Goal: Task Accomplishment & Management: Use online tool/utility

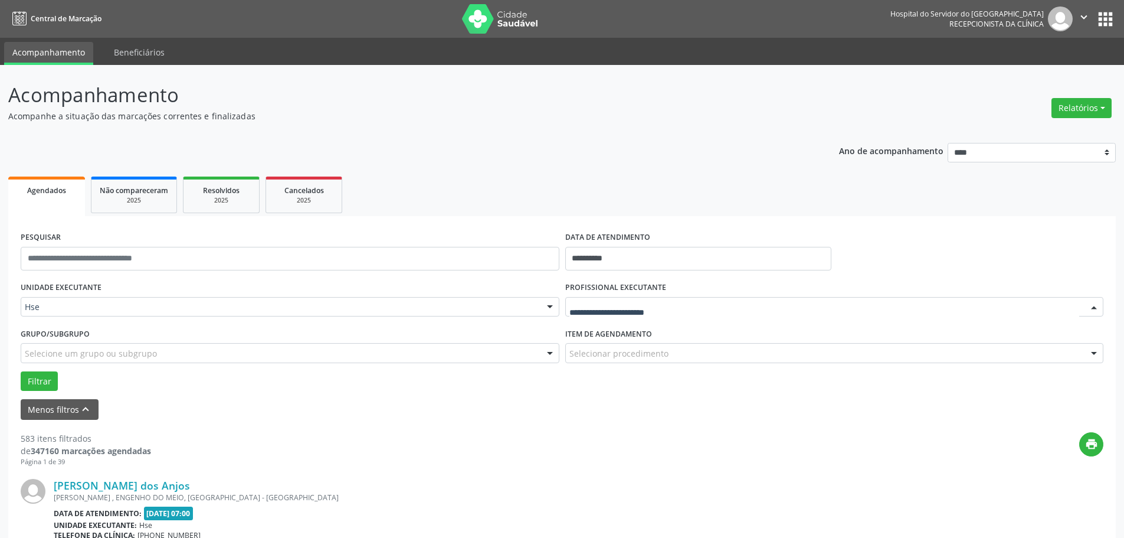
click at [600, 313] on div at bounding box center [834, 307] width 539 height 20
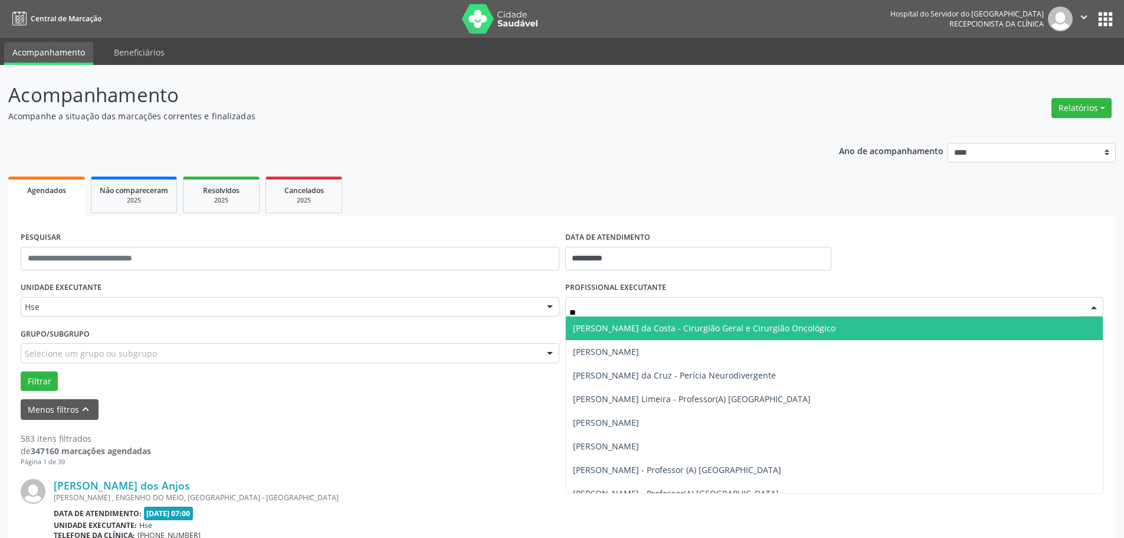
type input "***"
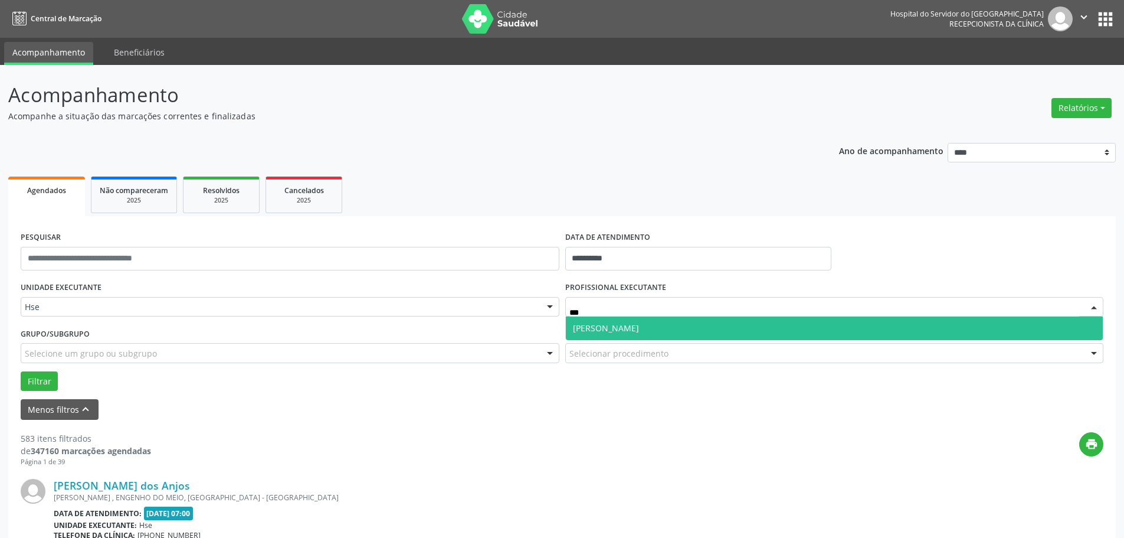
click at [614, 328] on span "[PERSON_NAME]" at bounding box center [606, 327] width 66 height 11
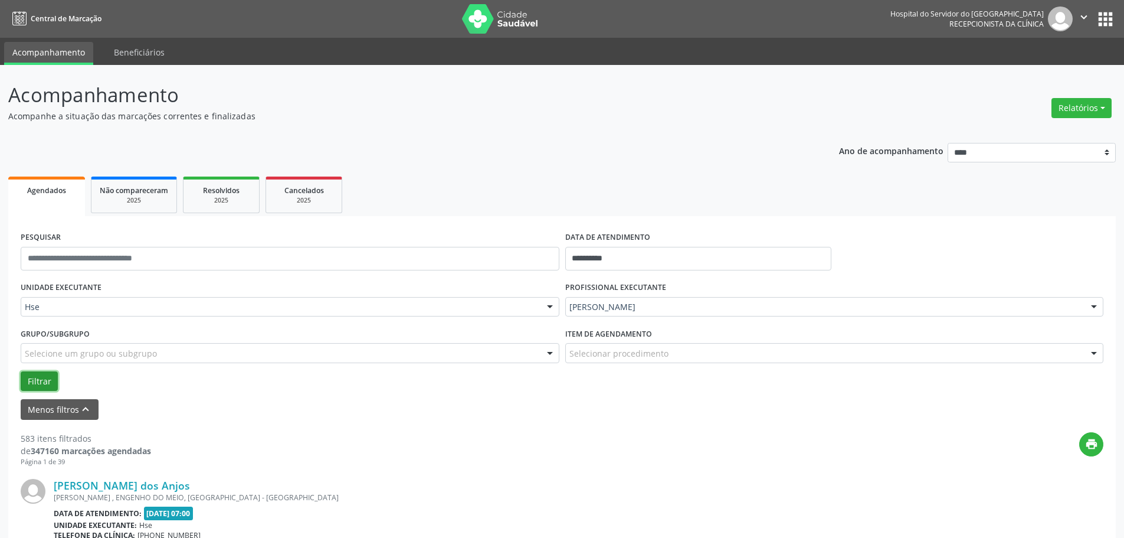
click at [42, 378] on button "Filtrar" at bounding box center [39, 381] width 37 height 20
click at [1093, 106] on button "Relatórios" at bounding box center [1082, 108] width 60 height 20
click at [1031, 135] on link "Agendamentos" at bounding box center [1049, 133] width 127 height 17
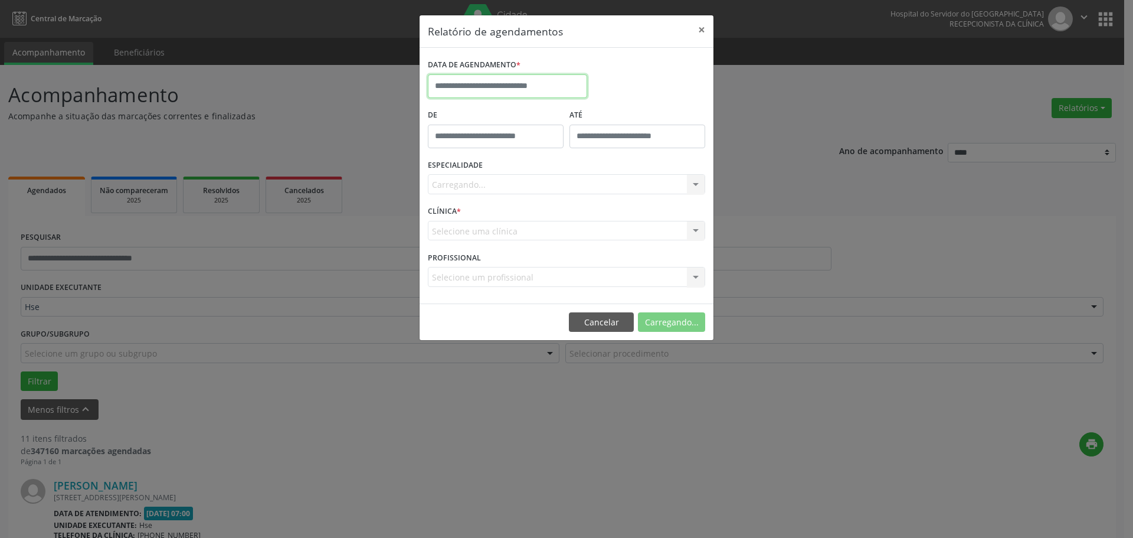
click at [476, 81] on input "text" at bounding box center [507, 86] width 159 height 24
click at [577, 220] on span "22" at bounding box center [570, 218] width 23 height 23
type input "**********"
click at [590, 184] on div "Seleciona uma especialidade" at bounding box center [566, 184] width 277 height 20
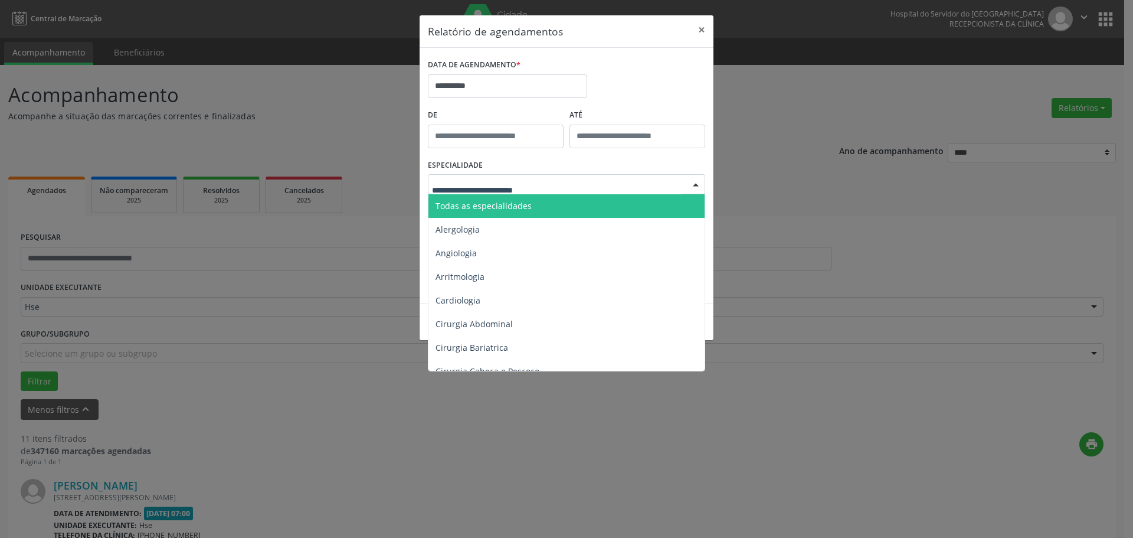
click at [544, 196] on span "Todas as especialidades" at bounding box center [568, 206] width 278 height 24
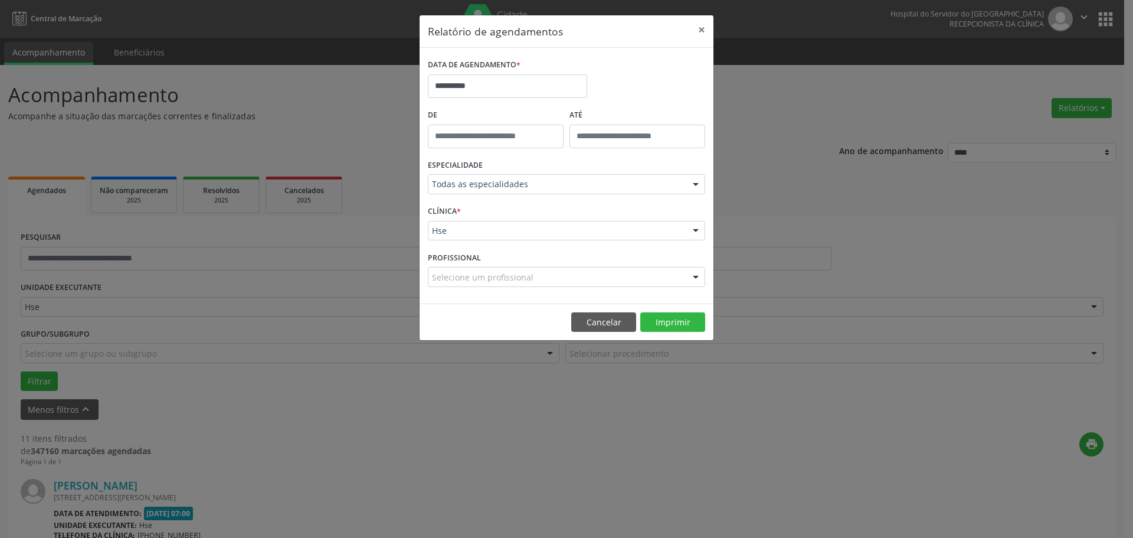
click at [688, 269] on div at bounding box center [696, 277] width 18 height 20
click at [693, 230] on div at bounding box center [696, 231] width 18 height 20
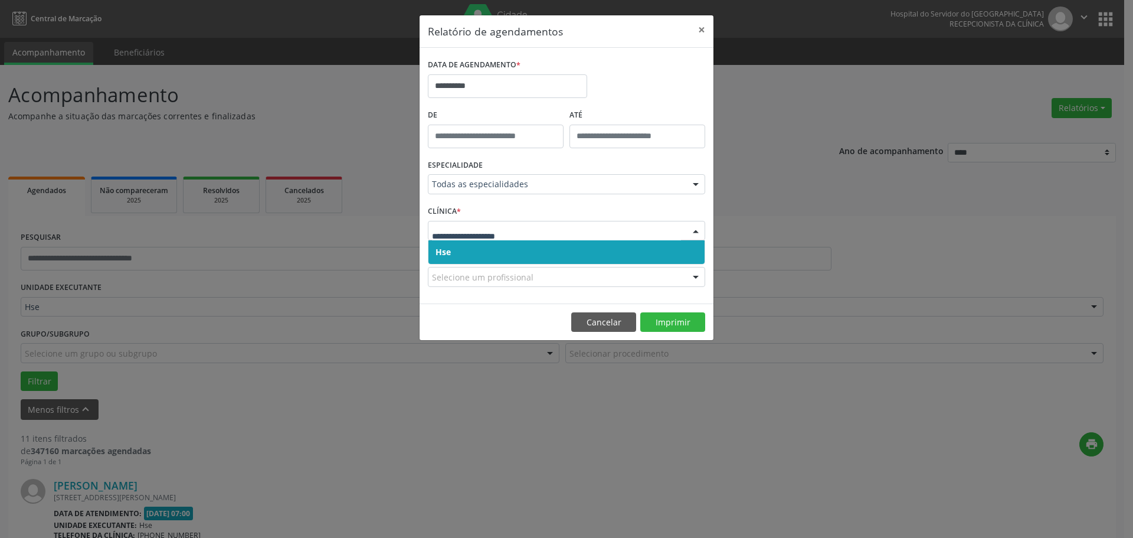
click at [650, 252] on span "Hse" at bounding box center [567, 252] width 276 height 24
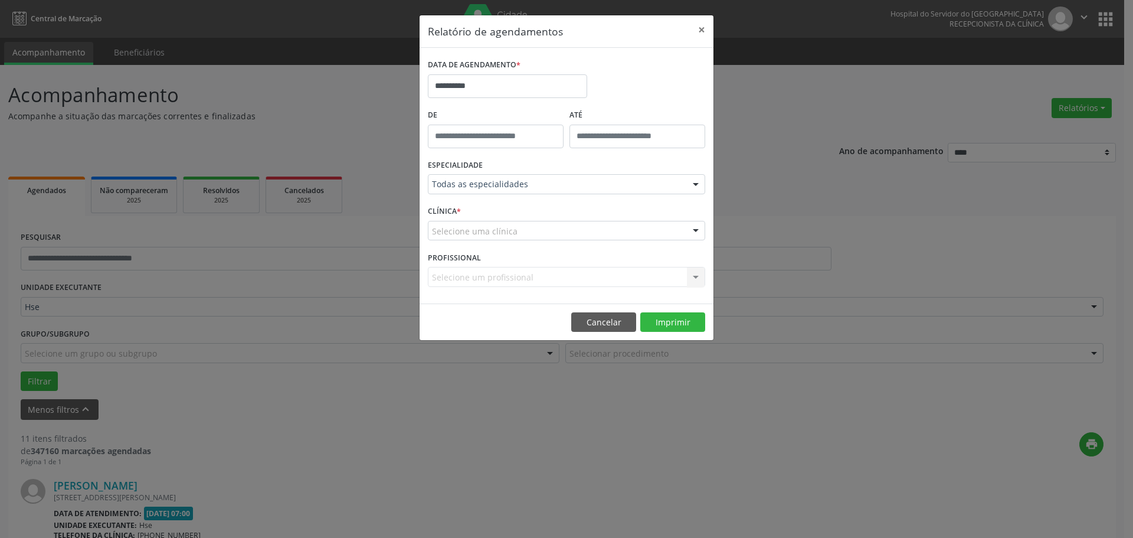
click at [708, 228] on div "**********" at bounding box center [567, 176] width 294 height 256
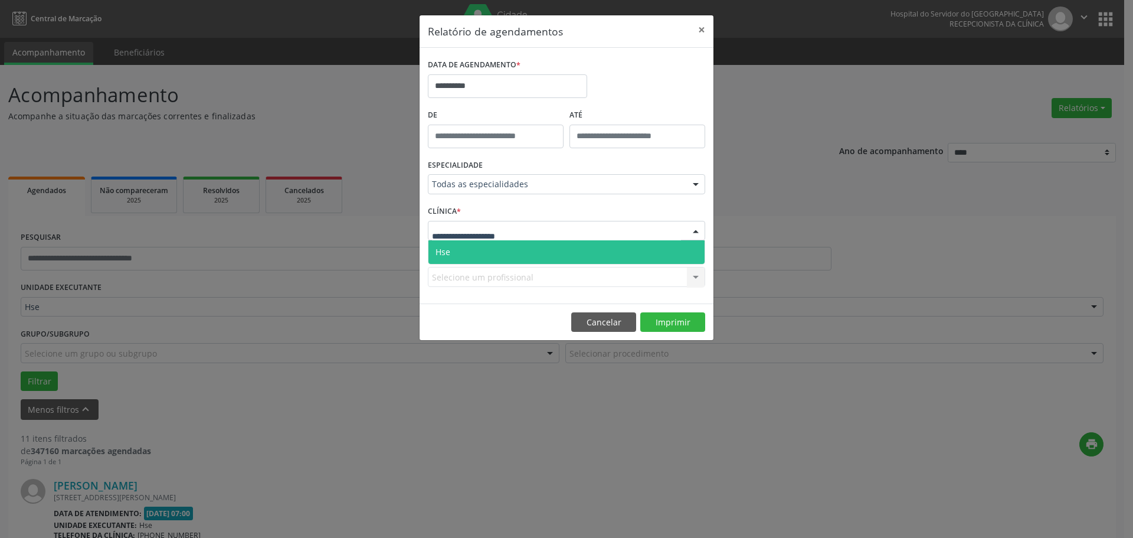
click at [688, 229] on div at bounding box center [696, 231] width 18 height 20
click at [669, 239] on input "text" at bounding box center [556, 237] width 249 height 24
click at [676, 255] on span "Hse" at bounding box center [567, 252] width 276 height 24
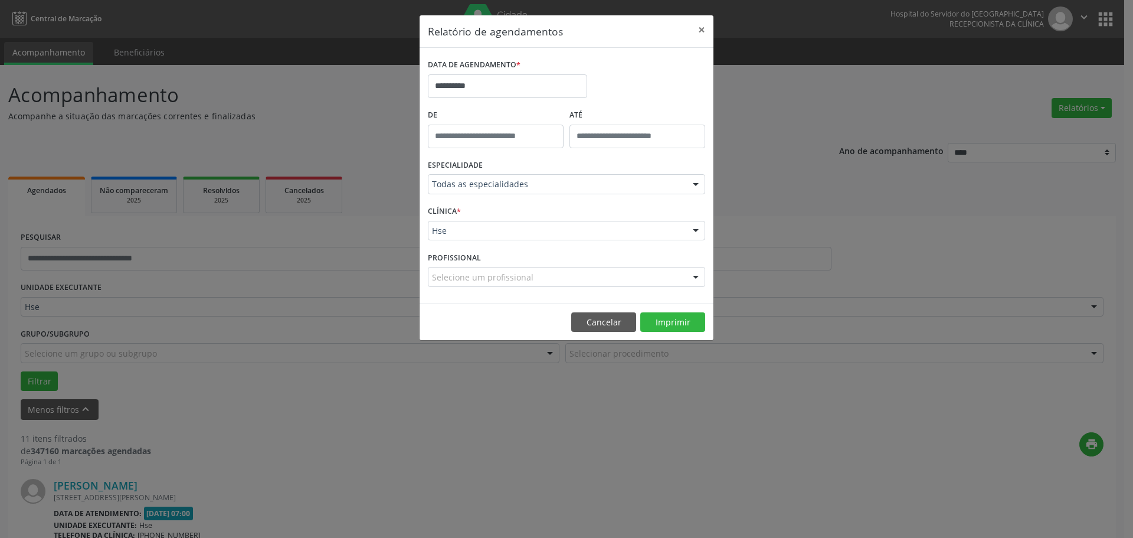
click at [614, 276] on div "Selecione um profissional" at bounding box center [566, 277] width 277 height 20
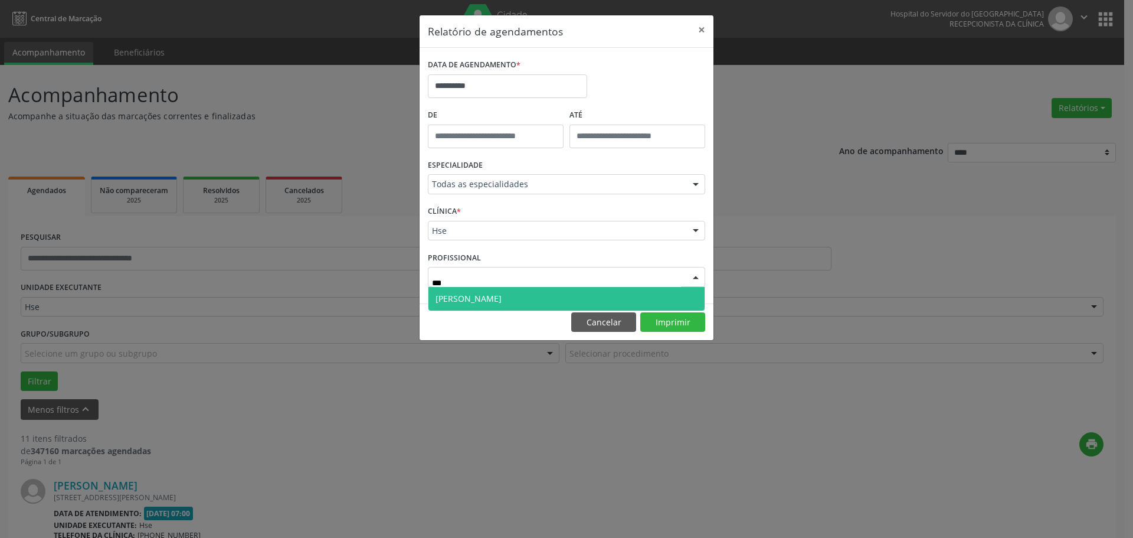
click at [583, 300] on span "[PERSON_NAME]" at bounding box center [567, 299] width 276 height 24
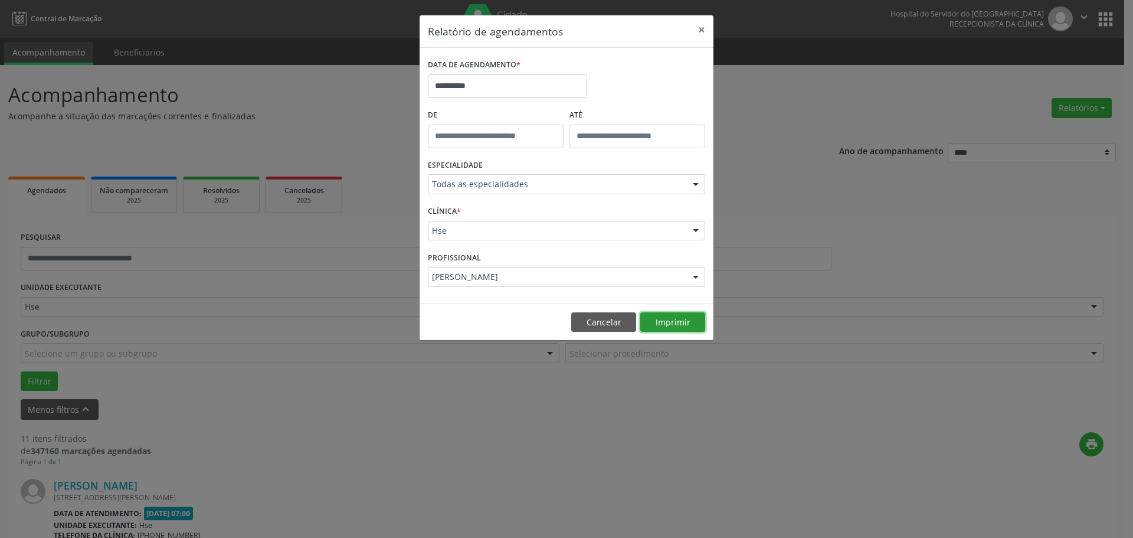
click at [680, 329] on button "Imprimir" at bounding box center [672, 322] width 65 height 20
click at [677, 315] on button "Imprimir" at bounding box center [672, 322] width 65 height 20
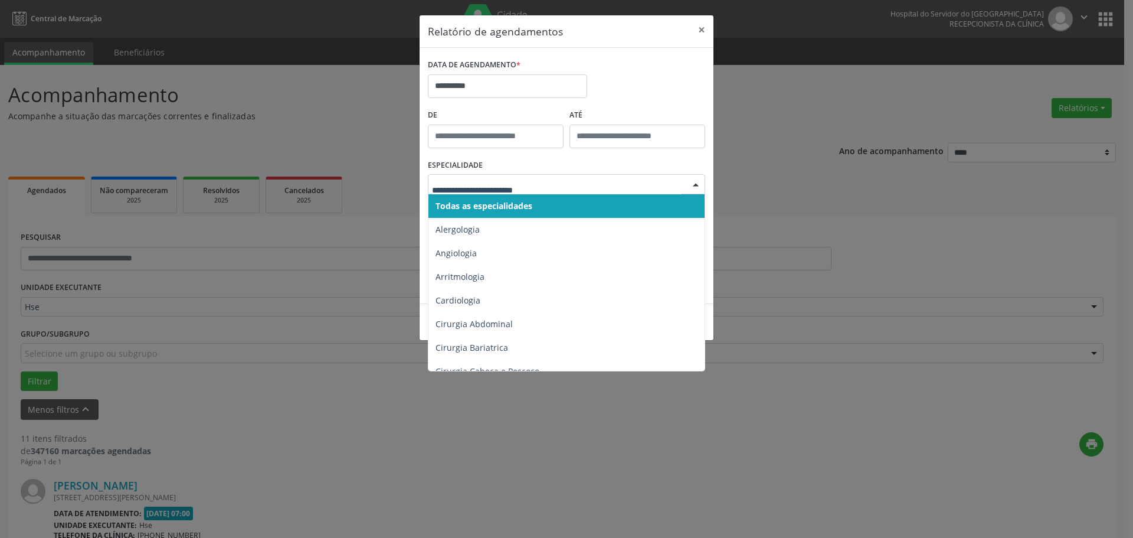
click at [615, 157] on div "ESPECIALIDADE Todas as especialidades Alergologia Angiologia Arritmologia Cardi…" at bounding box center [566, 179] width 283 height 46
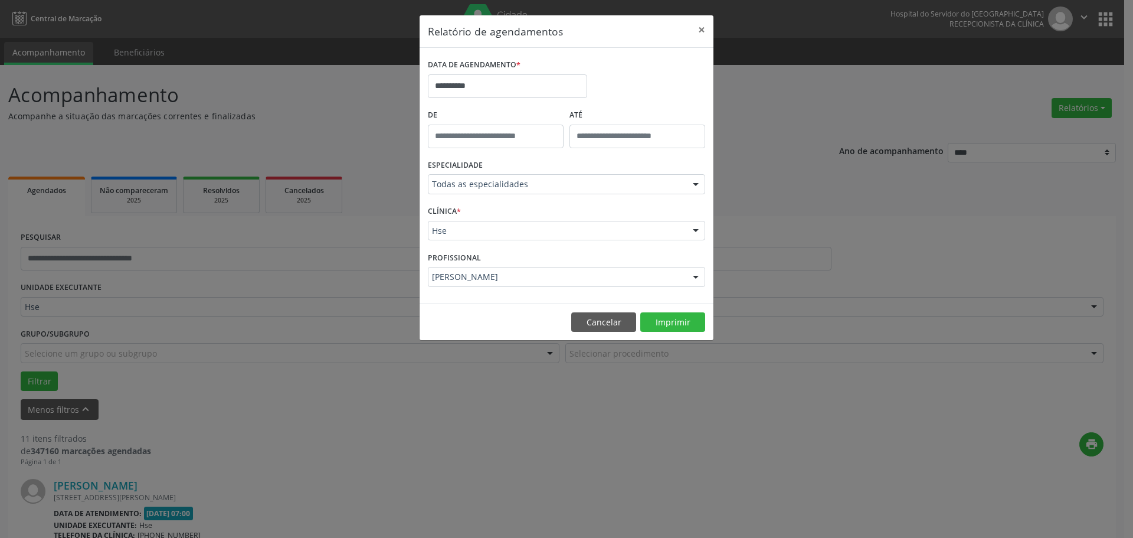
click at [693, 278] on div at bounding box center [696, 277] width 18 height 20
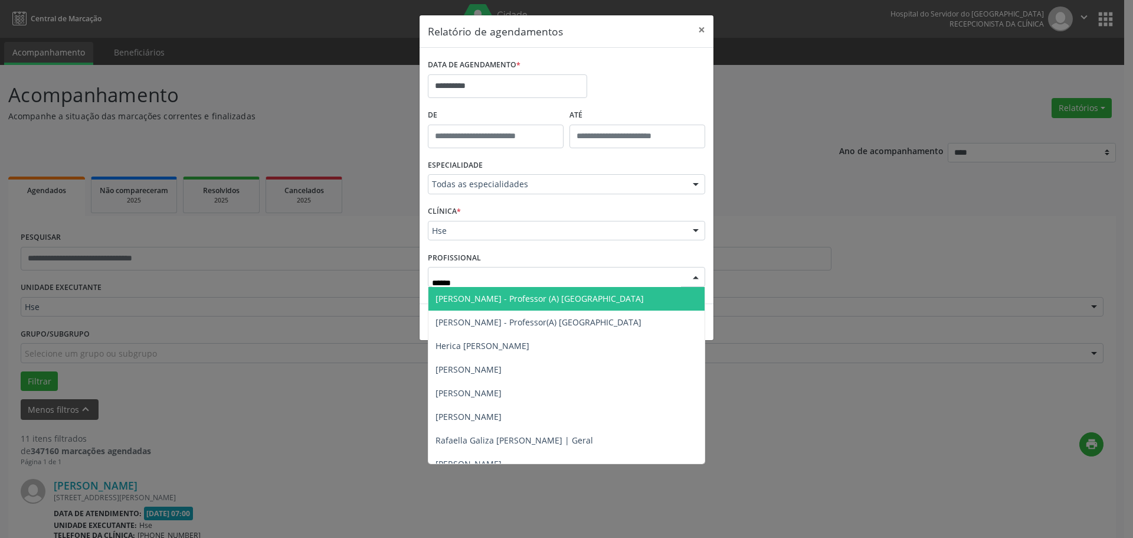
type input "*****"
click at [545, 256] on div "PROFISSIONAL [PERSON_NAME] - Professor (A) Nassau [PERSON_NAME] - Professor(A) …" at bounding box center [566, 271] width 283 height 46
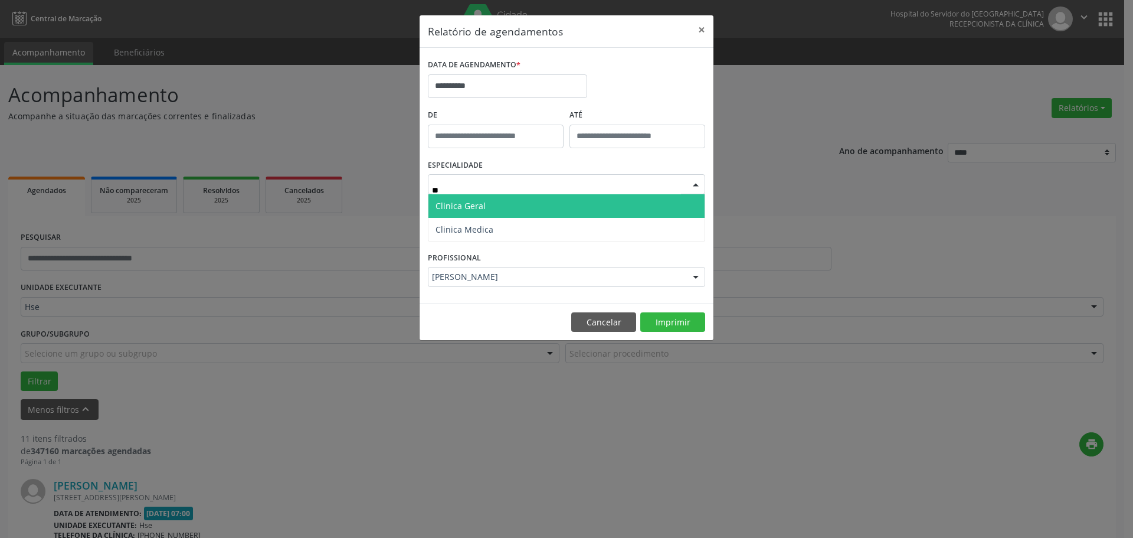
type input "***"
click at [578, 203] on span "Clinica Geral" at bounding box center [567, 206] width 276 height 24
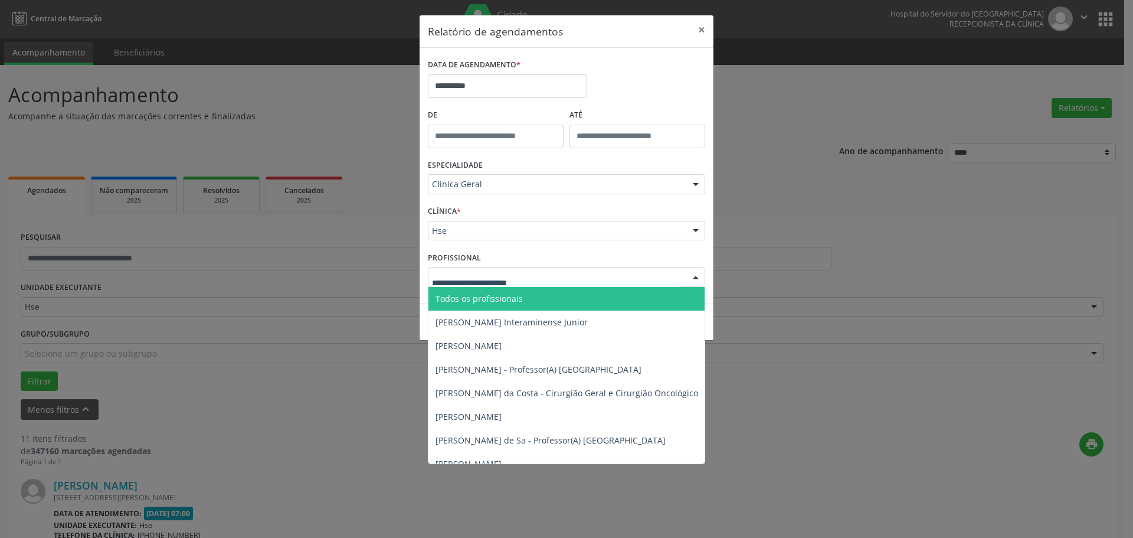
click at [689, 282] on div at bounding box center [696, 277] width 18 height 20
click at [627, 292] on span "Todos os profissionais" at bounding box center [627, 299] width 397 height 24
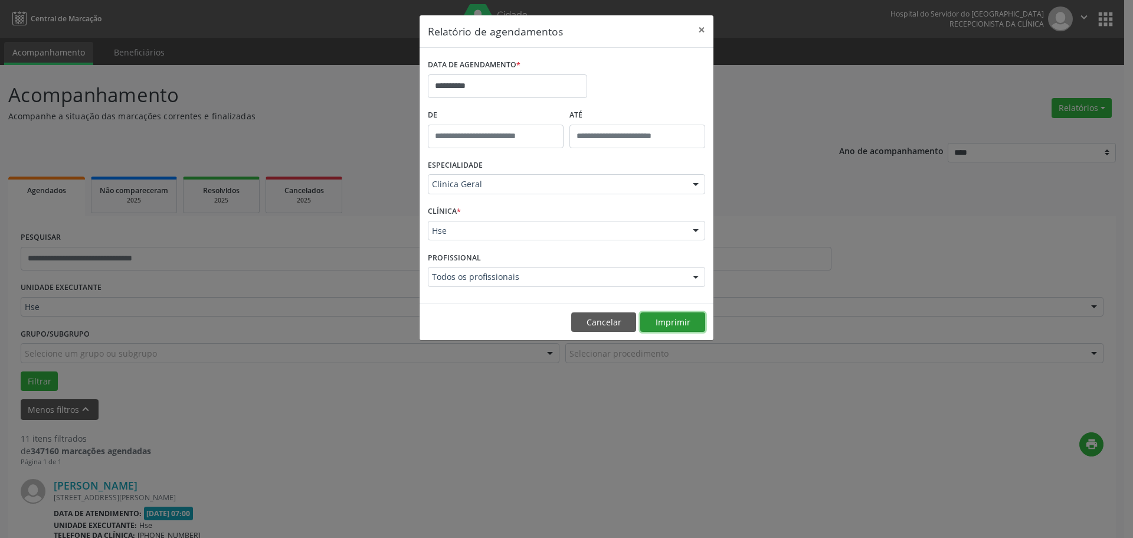
click at [688, 322] on button "Imprimir" at bounding box center [672, 322] width 65 height 20
